Goal: Information Seeking & Learning: Find specific page/section

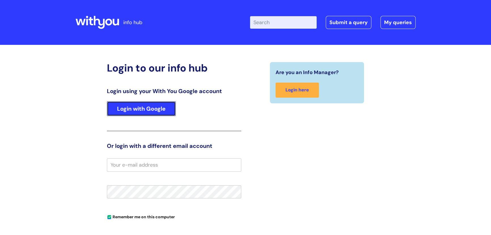
click at [137, 108] on link "Login with Google" at bounding box center [141, 108] width 69 height 15
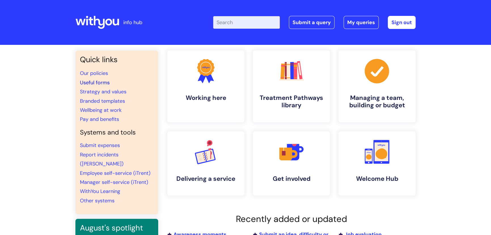
click at [102, 83] on link "Useful forms" at bounding box center [95, 82] width 30 height 7
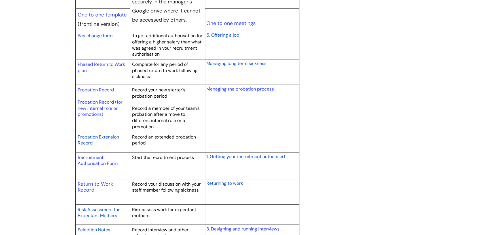
scroll to position [747, 0]
click at [81, 156] on link "Recruitment Authorisation Form" at bounding box center [98, 160] width 40 height 12
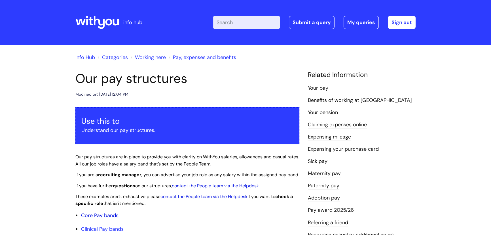
click at [113, 218] on link "Core Pay bands" at bounding box center [99, 215] width 37 height 7
